Goal: Transaction & Acquisition: Purchase product/service

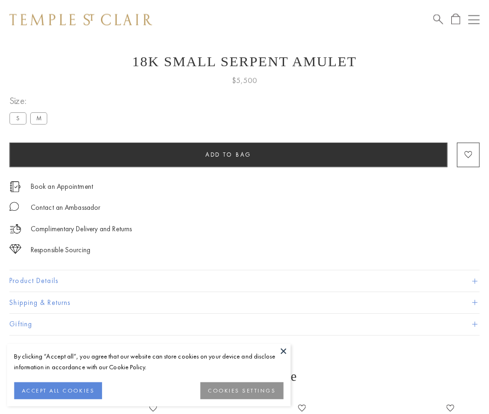
scroll to position [37, 0]
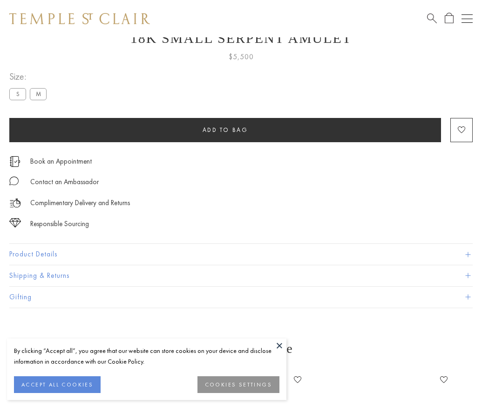
click at [225, 130] on span "Add to bag" at bounding box center [226, 130] width 46 height 8
